Goal: Task Accomplishment & Management: Manage account settings

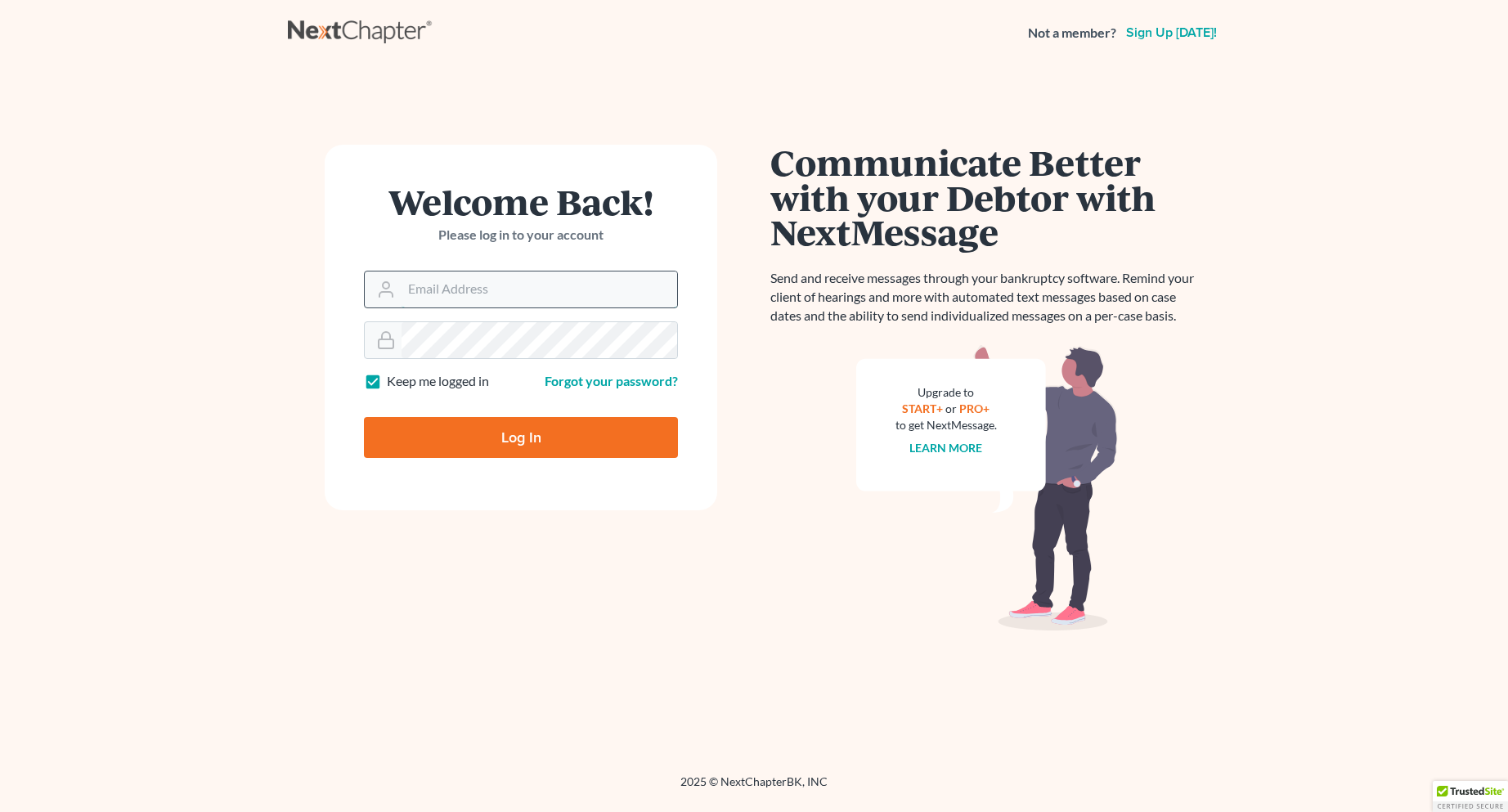
click at [443, 289] on input "Email Address" at bounding box center [539, 289] width 276 height 36
type input "[EMAIL_ADDRESS][DOMAIN_NAME]"
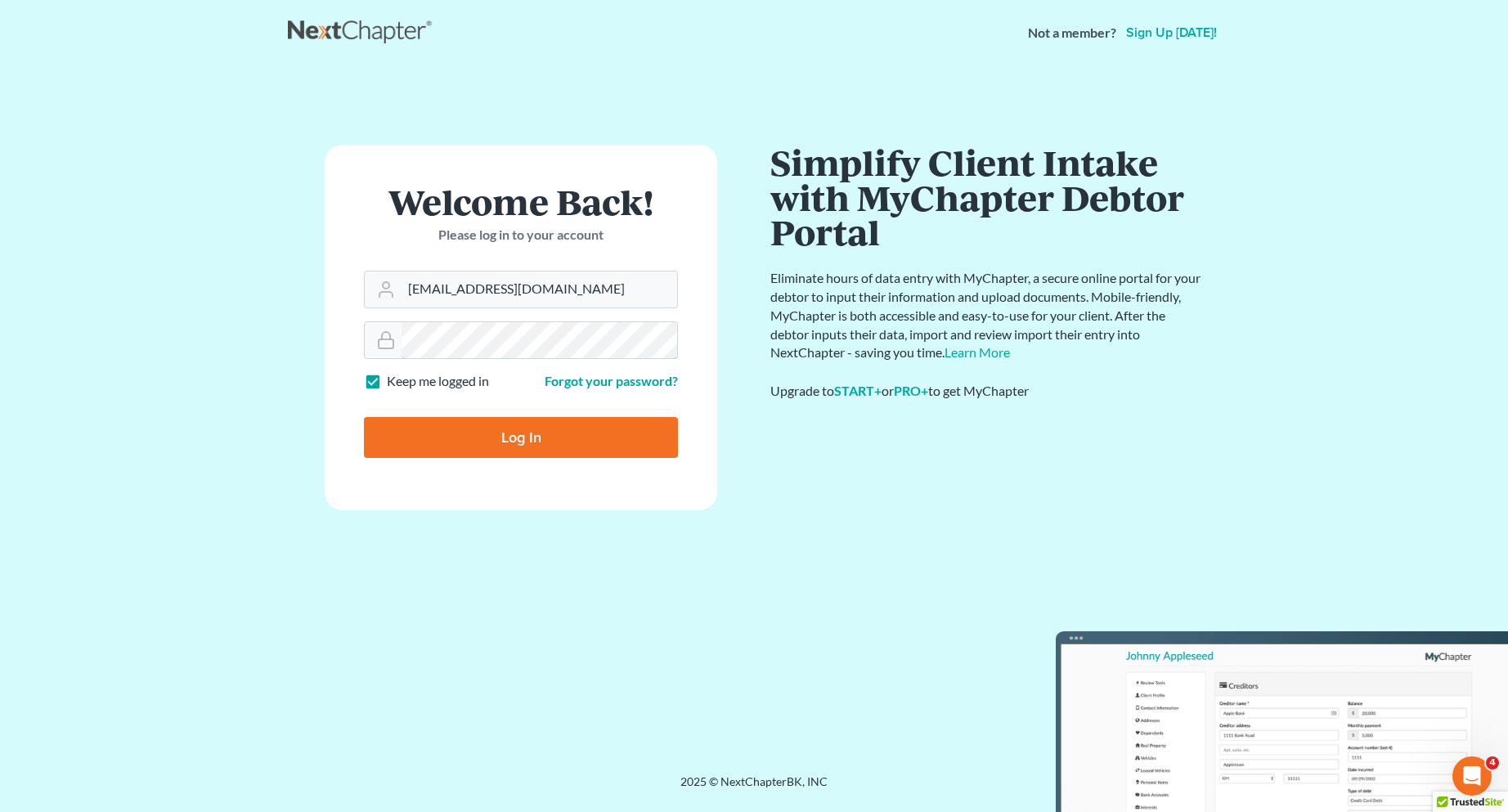
click at [364, 417] on input "Log In" at bounding box center [521, 437] width 314 height 41
type input "Thinking..."
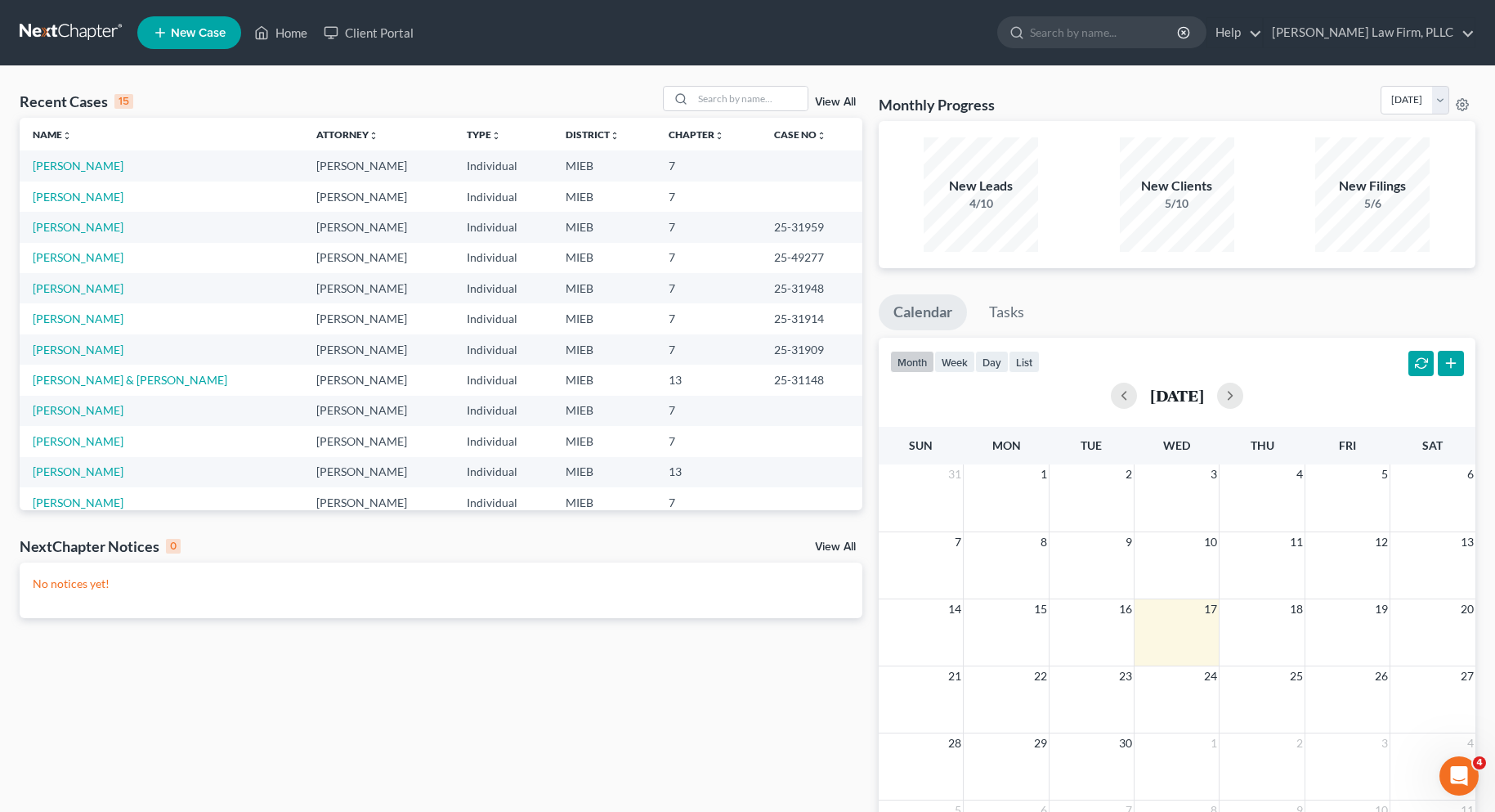
click at [834, 100] on link "View All" at bounding box center [835, 102] width 41 height 12
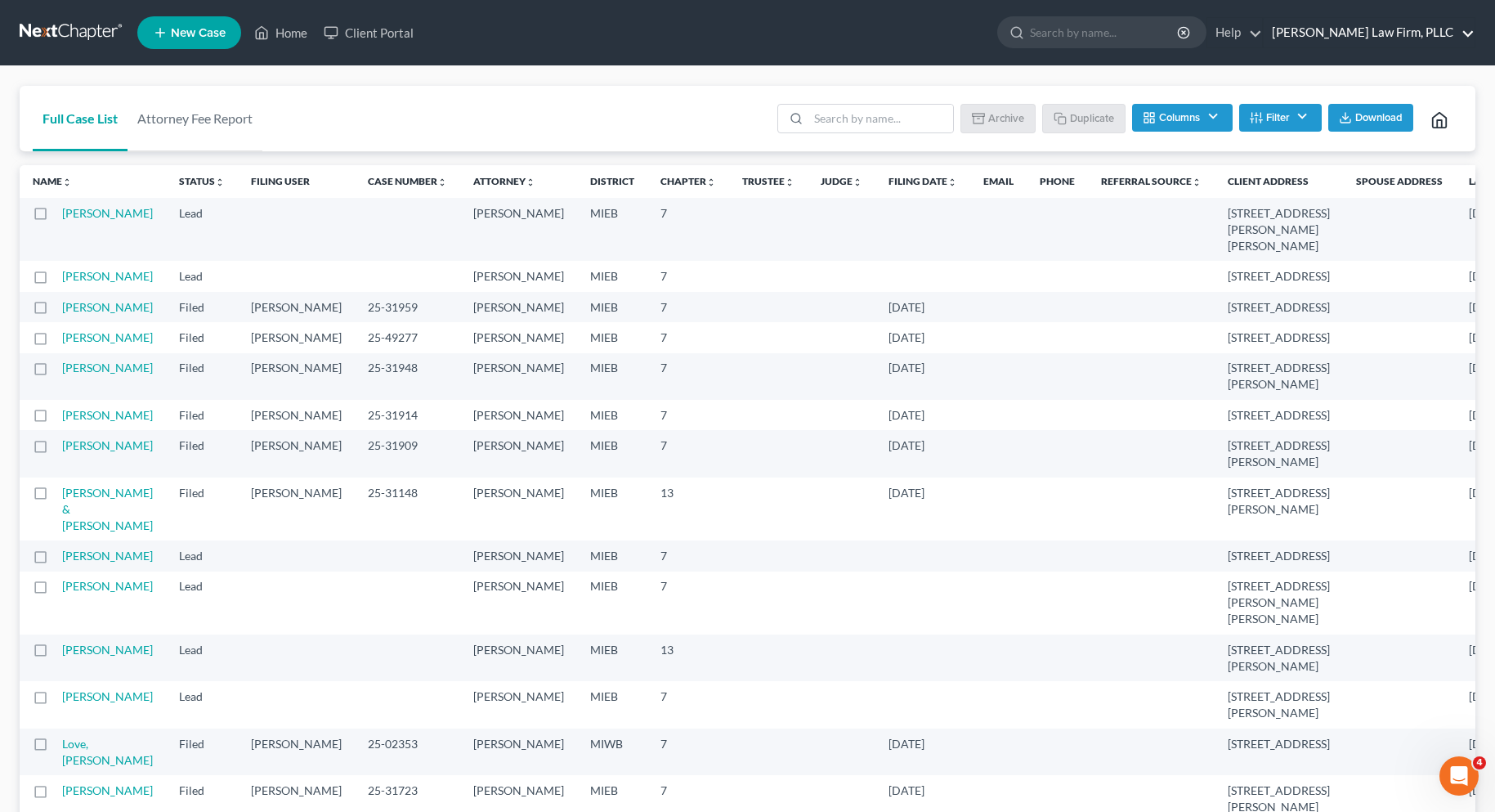
click at [1472, 31] on link "McGivney Law Firm, PLLC" at bounding box center [1369, 32] width 211 height 29
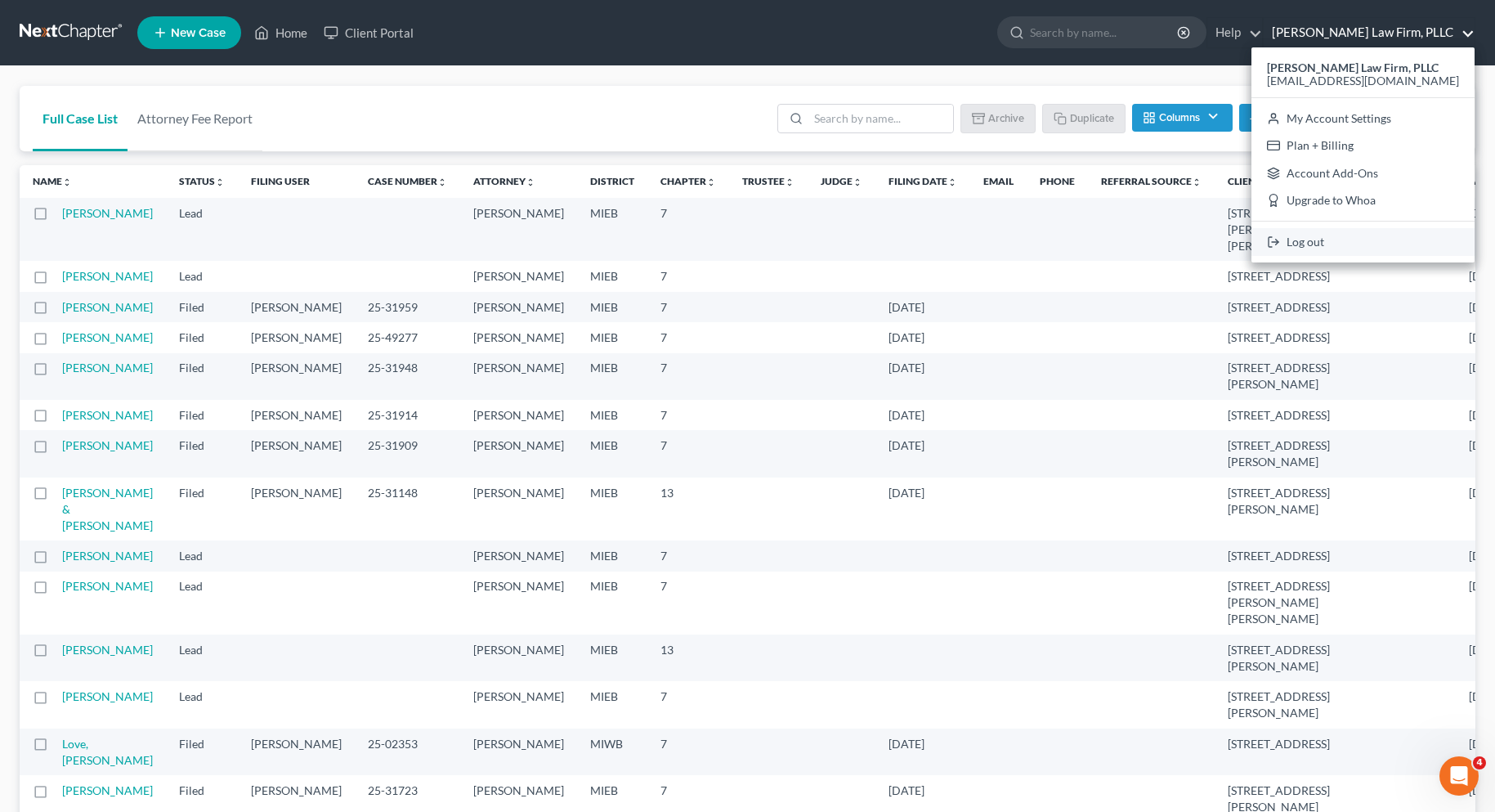
click at [1370, 240] on link "Log out" at bounding box center [1363, 241] width 223 height 28
